Goal: Transaction & Acquisition: Purchase product/service

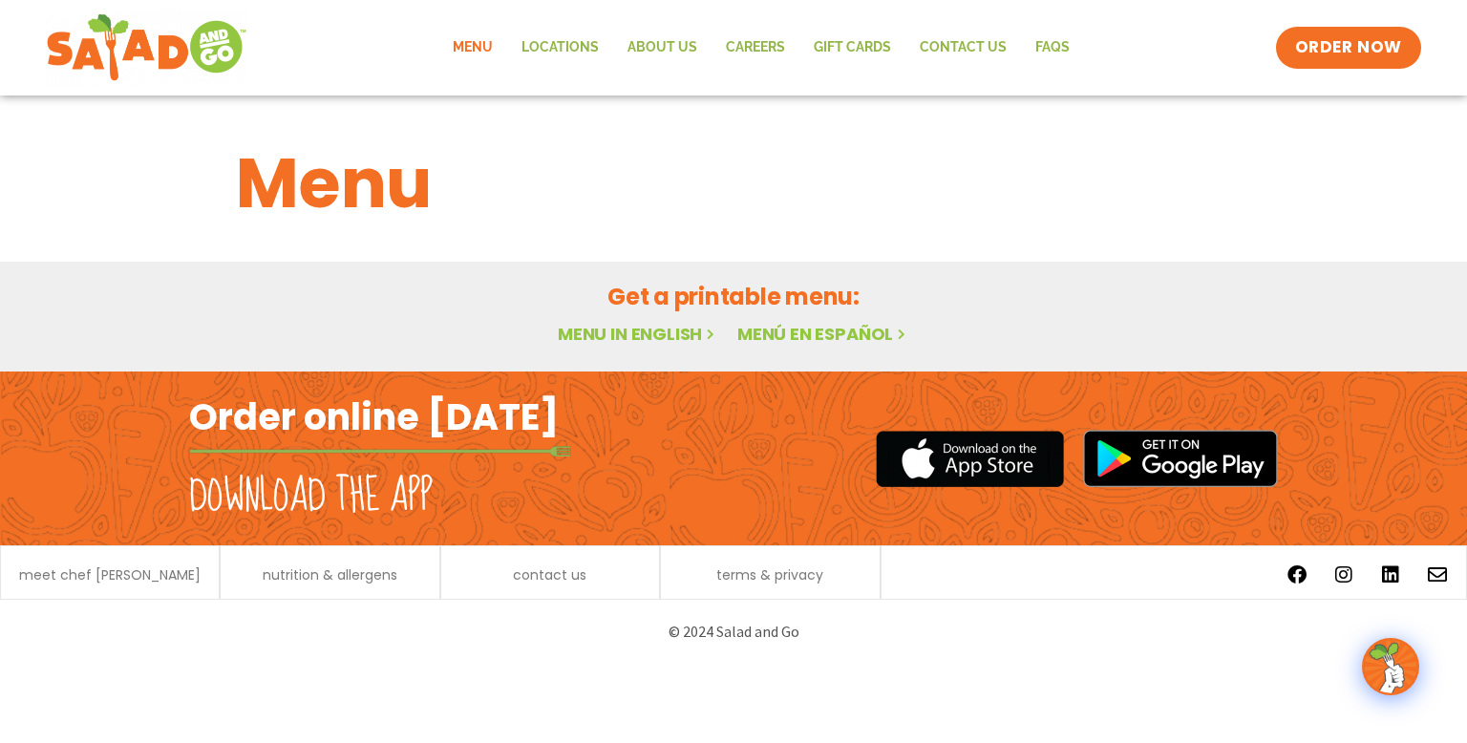
click at [485, 48] on link "Menu" at bounding box center [472, 48] width 69 height 44
drag, startPoint x: 334, startPoint y: 177, endPoint x: 336, endPoint y: 167, distance: 9.7
click at [334, 179] on h1 "Menu" at bounding box center [733, 183] width 995 height 103
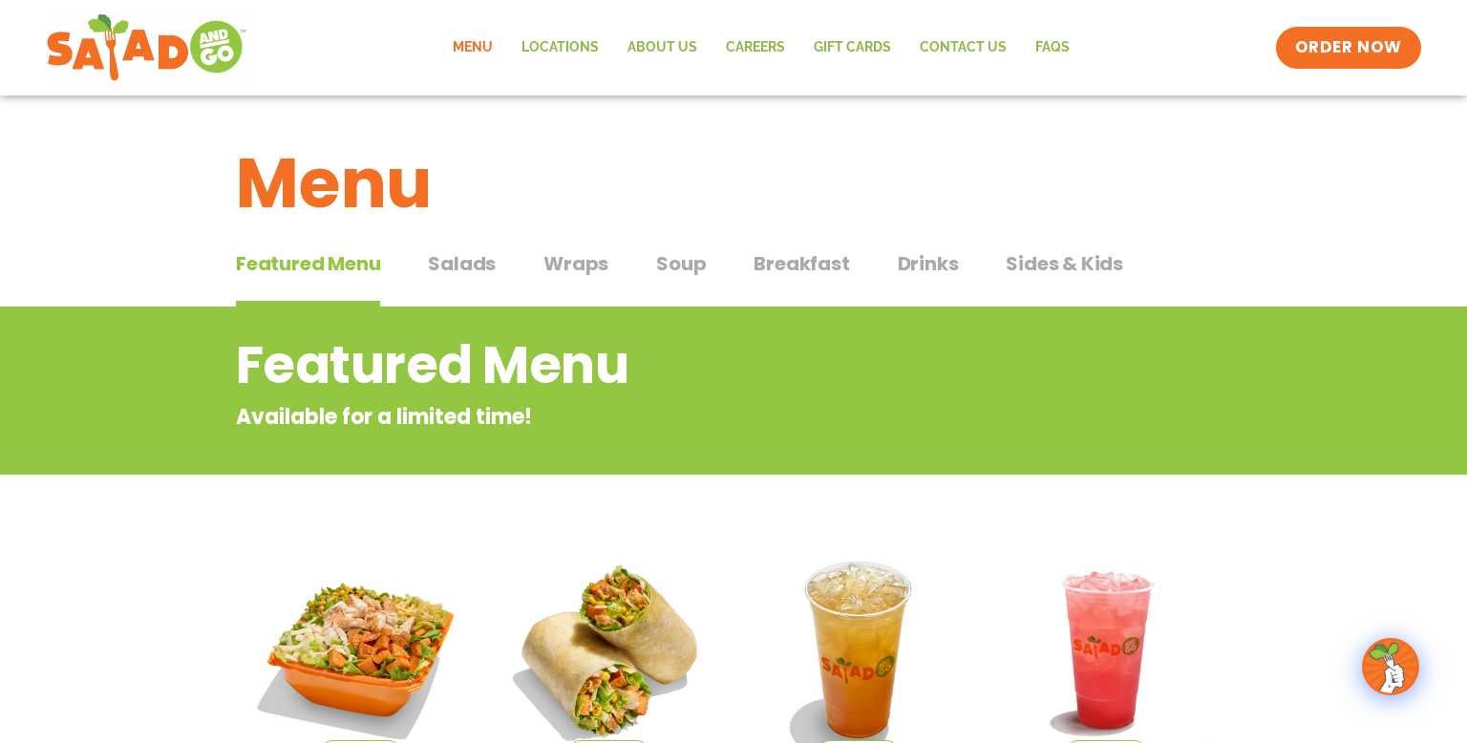
click at [429, 258] on span "Salads" at bounding box center [462, 263] width 68 height 29
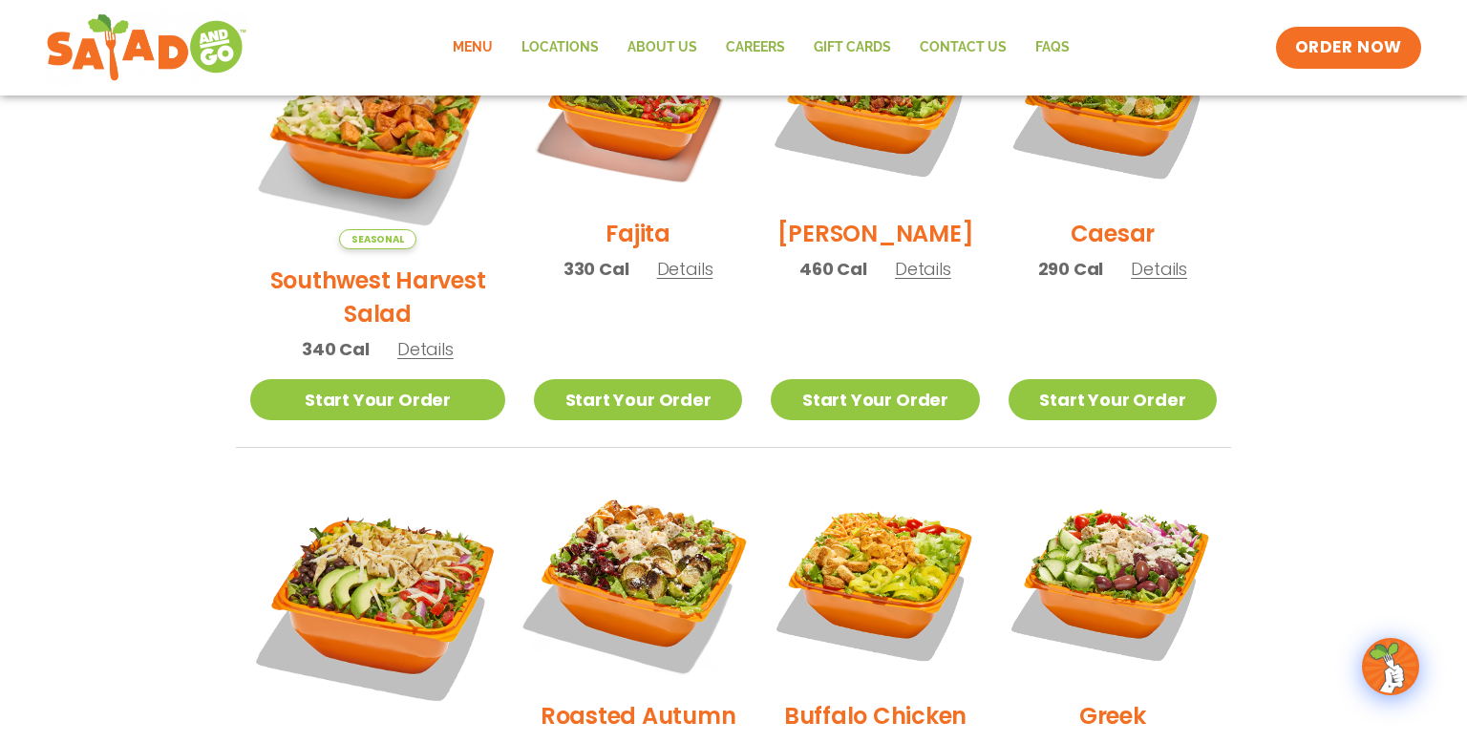
scroll to position [854, 0]
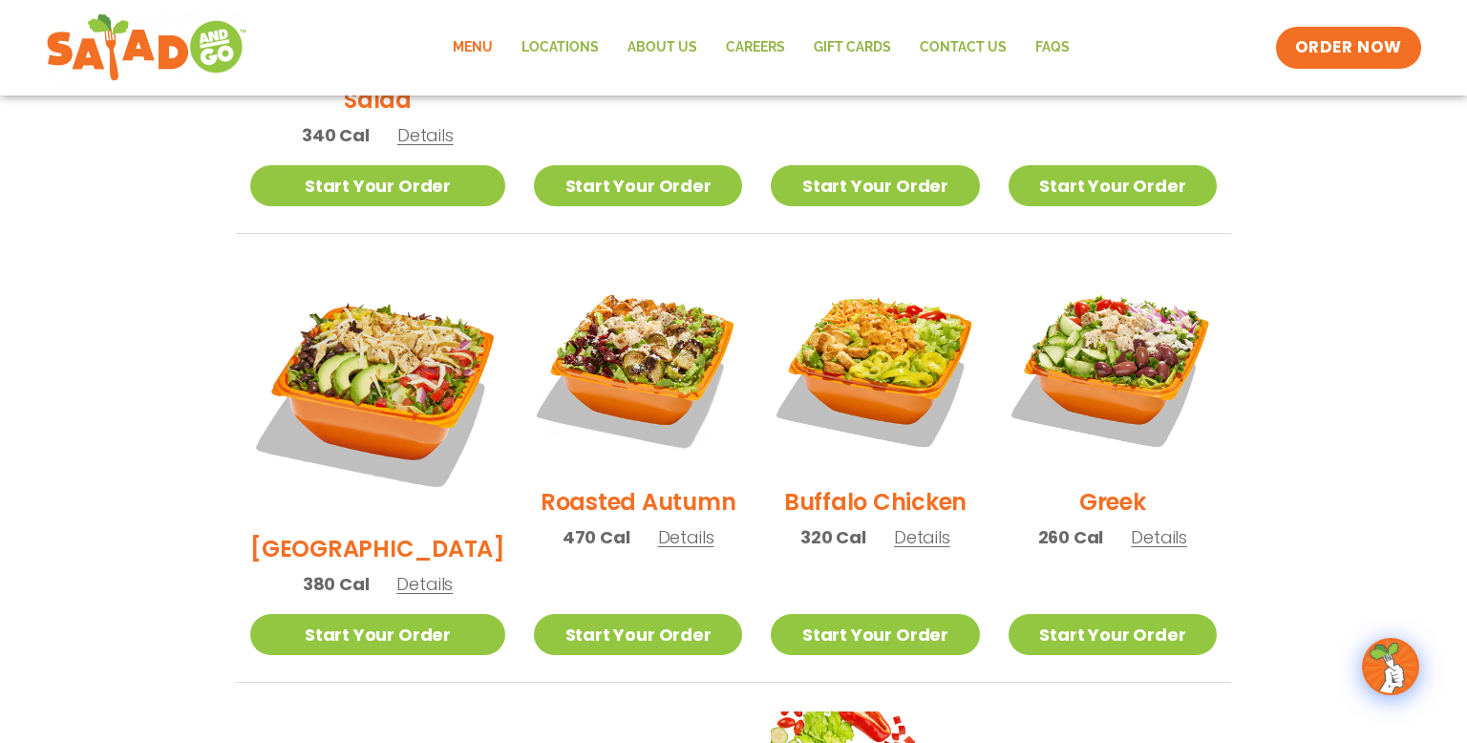
click at [658, 525] on span "Details" at bounding box center [686, 537] width 56 height 24
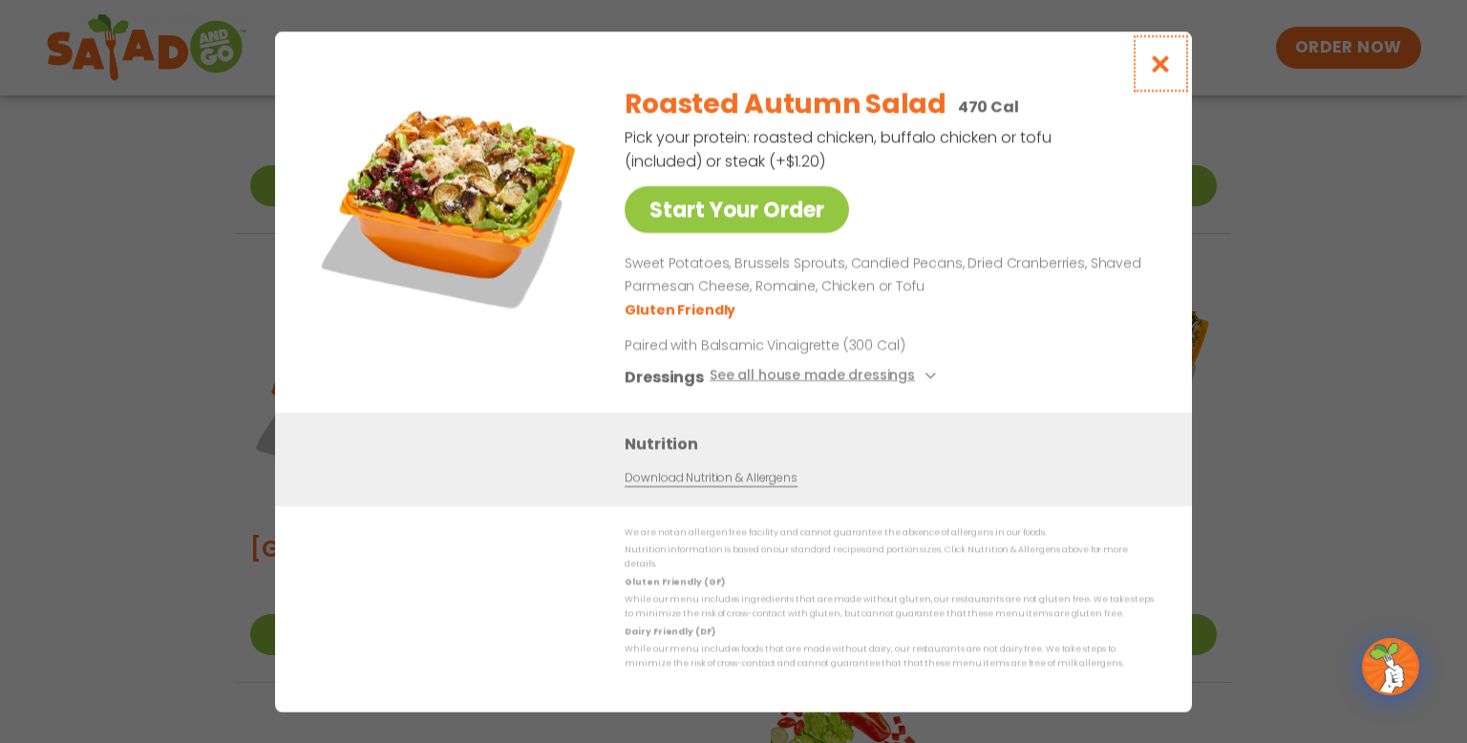
click at [1162, 70] on icon "Close modal" at bounding box center [1161, 63] width 24 height 20
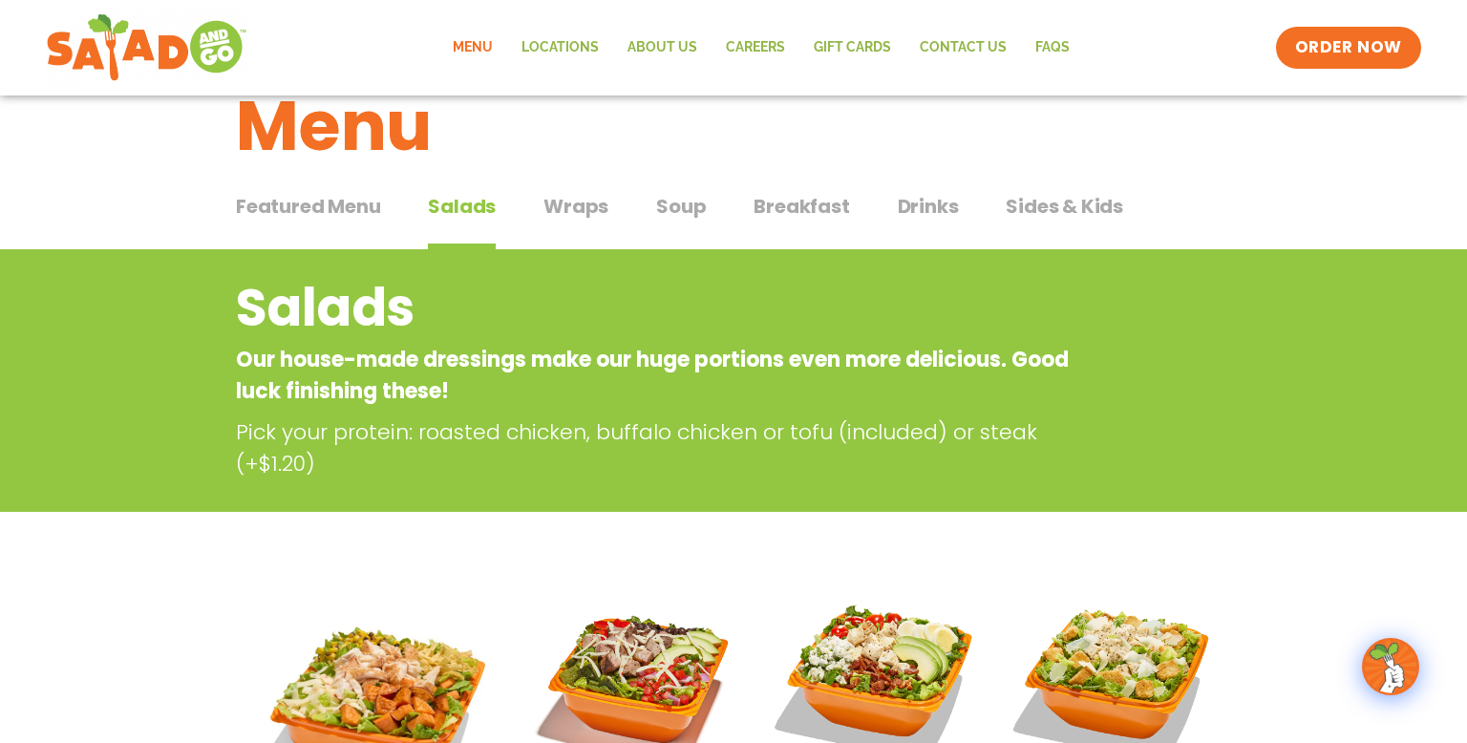
scroll to position [53, 0]
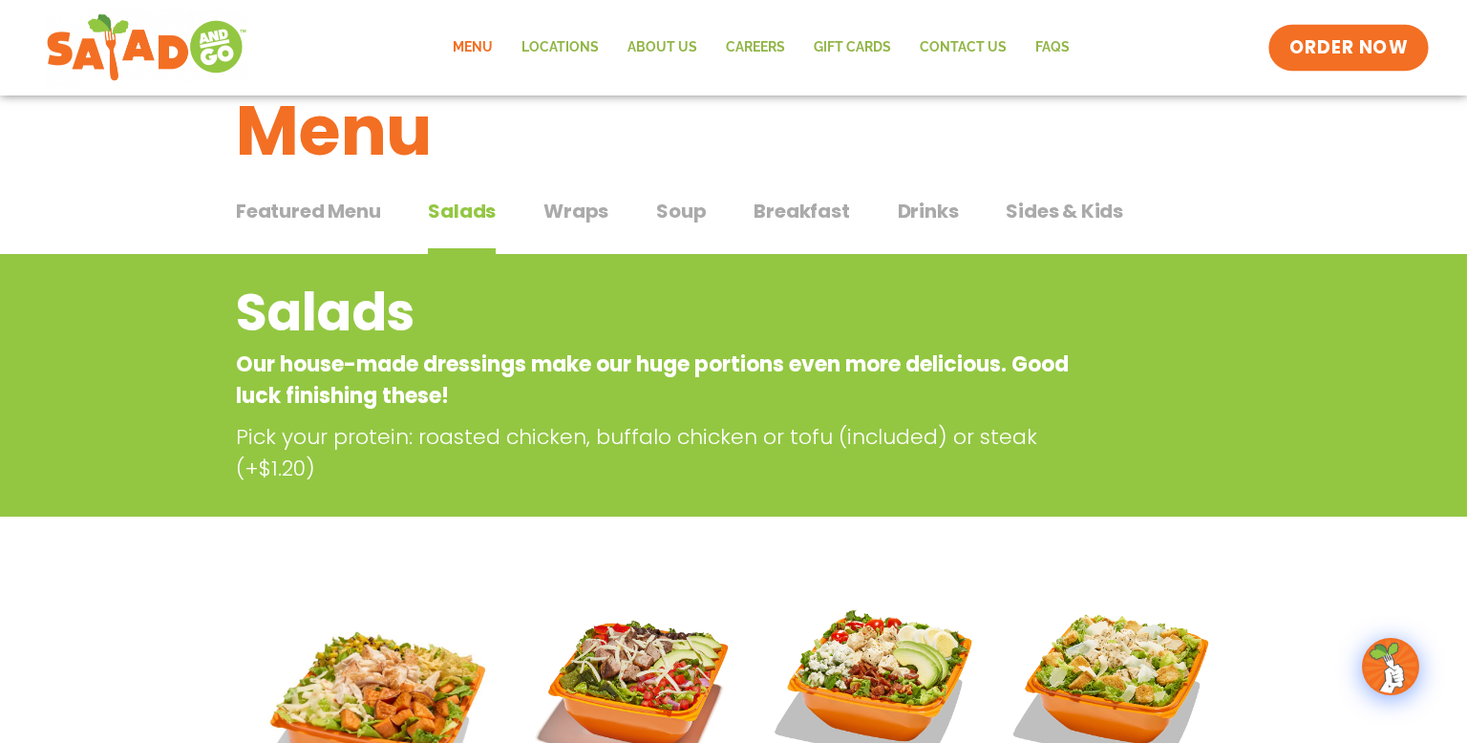
click at [1346, 47] on span "ORDER NOW" at bounding box center [1348, 47] width 118 height 25
